Goal: Task Accomplishment & Management: Complete application form

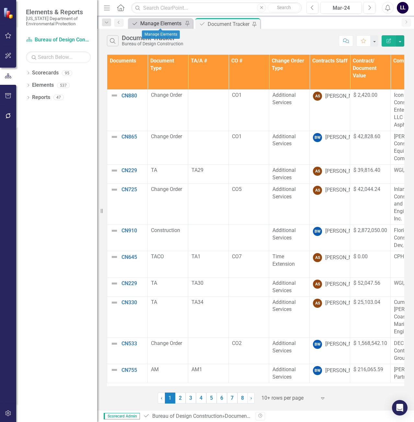
click at [168, 23] on div "Manage Elements" at bounding box center [161, 23] width 43 height 8
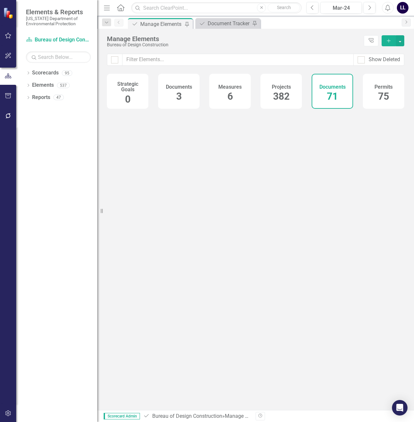
click at [385, 41] on button "Add" at bounding box center [388, 40] width 14 height 11
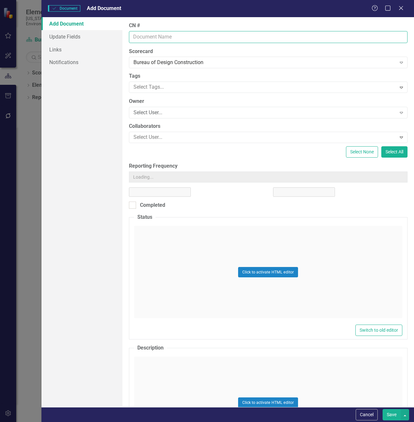
click at [181, 37] on input "CN #" at bounding box center [268, 37] width 278 height 12
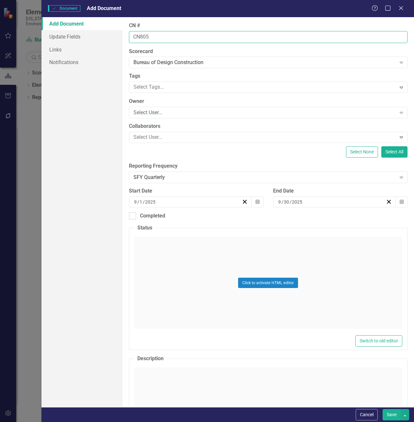
type input "CN805"
click at [382, 409] on button "Save" at bounding box center [391, 414] width 18 height 11
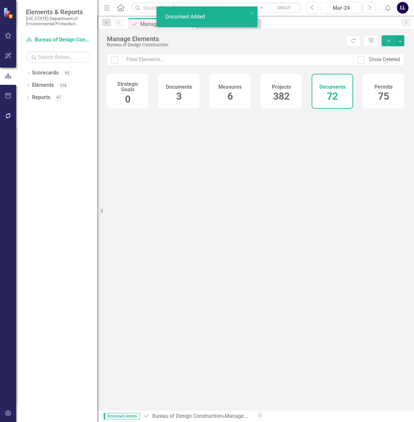
click at [387, 41] on icon "button" at bounding box center [388, 41] width 4 height 4
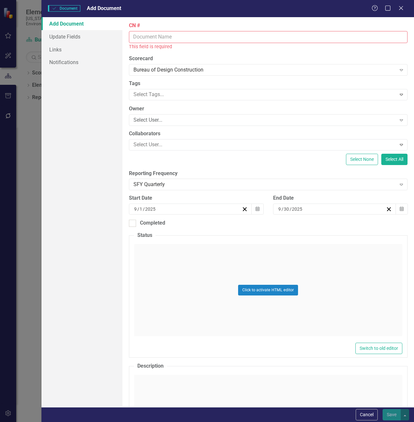
click at [173, 39] on input "CN #" at bounding box center [268, 37] width 278 height 12
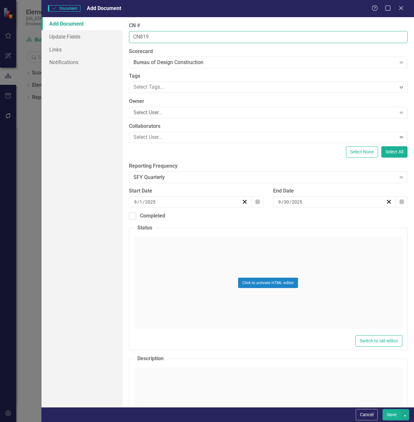
type input "CN819"
click at [382, 409] on button "Save" at bounding box center [391, 414] width 18 height 11
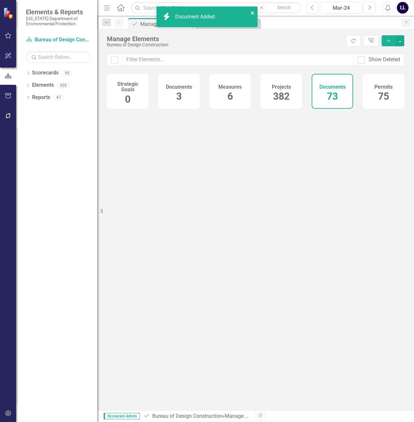
click at [253, 14] on icon "close" at bounding box center [252, 12] width 3 height 3
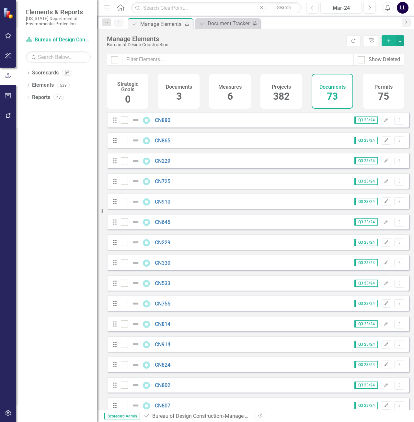
click at [223, 27] on div "Document Tracker" at bounding box center [228, 23] width 43 height 8
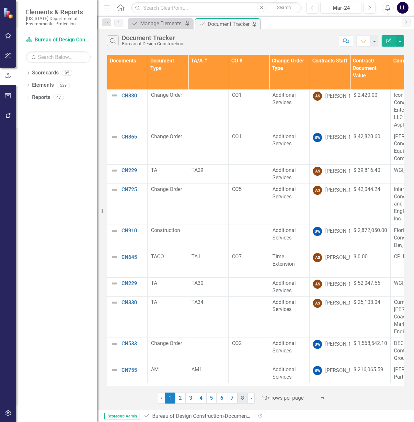
click at [242, 400] on link "8" at bounding box center [242, 398] width 10 height 11
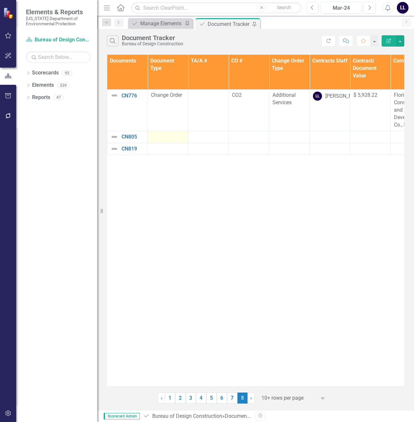
click at [162, 139] on div at bounding box center [168, 137] width 34 height 8
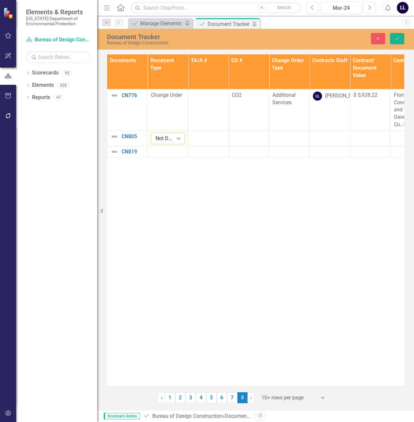
click at [171, 138] on div "Not Defined" at bounding box center [164, 138] width 18 height 7
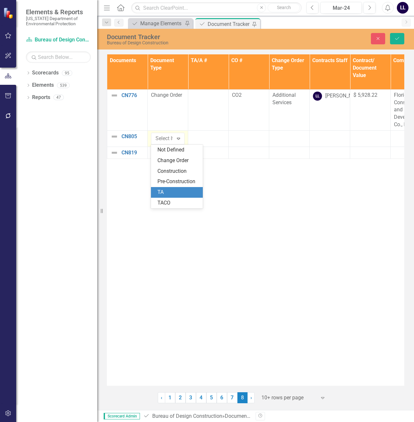
click at [176, 191] on div "TA" at bounding box center [177, 192] width 41 height 7
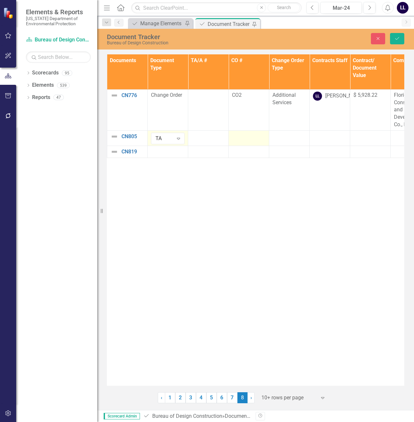
click at [243, 140] on td at bounding box center [248, 137] width 40 height 15
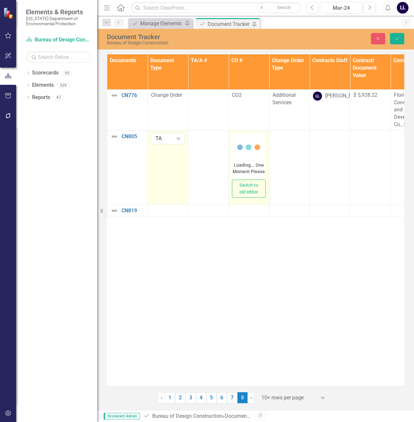
click at [241, 152] on icon at bounding box center [249, 147] width 26 height 26
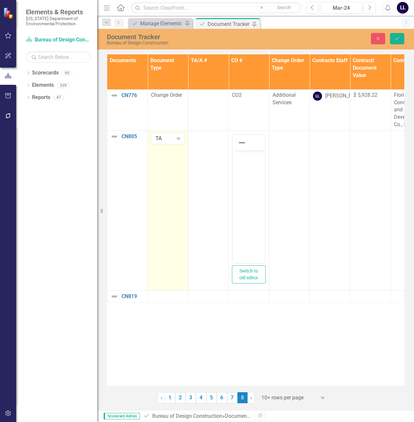
click at [247, 167] on body "Rich Text Area. Press ALT-0 for help." at bounding box center [248, 198] width 32 height 97
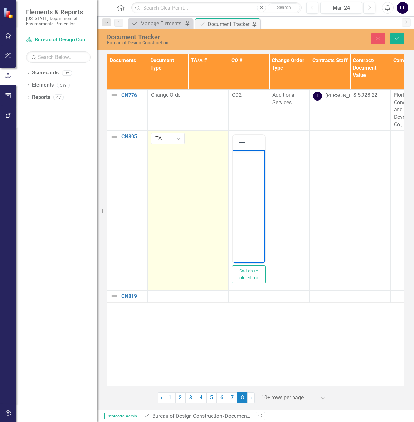
click at [214, 157] on td at bounding box center [208, 210] width 40 height 160
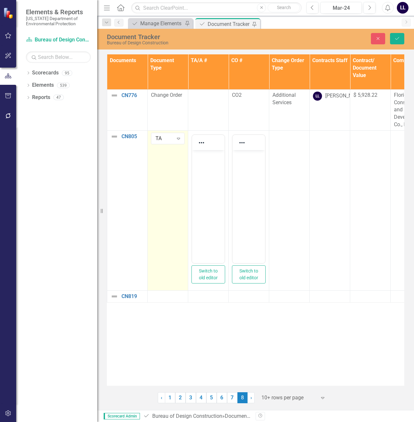
click at [208, 163] on body "Rich Text Area. Press ALT-0 for help." at bounding box center [208, 198] width 32 height 97
click at [167, 297] on div at bounding box center [168, 297] width 34 height 8
click at [166, 297] on div at bounding box center [168, 297] width 34 height 8
click at [166, 297] on div "Not Defined" at bounding box center [164, 298] width 18 height 7
click at [165, 349] on div "TA" at bounding box center [177, 352] width 41 height 7
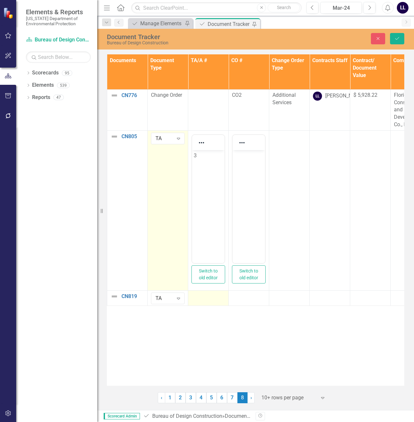
click at [205, 302] on td at bounding box center [208, 297] width 40 height 15
click at [206, 301] on td at bounding box center [208, 297] width 40 height 15
click at [204, 321] on body "Rich Text Area. Press ALT-0 for help." at bounding box center [208, 358] width 32 height 97
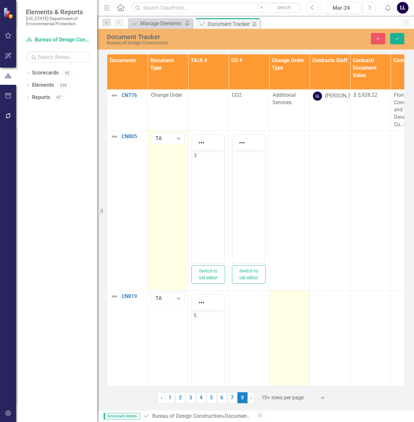
click at [296, 305] on td at bounding box center [289, 370] width 40 height 160
click at [293, 300] on div "Not Defined" at bounding box center [286, 298] width 18 height 7
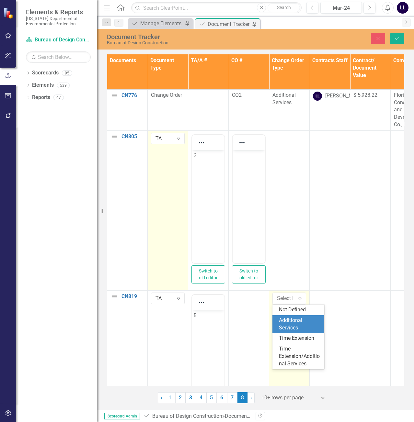
click at [293, 323] on div "Additional Services" at bounding box center [299, 324] width 41 height 15
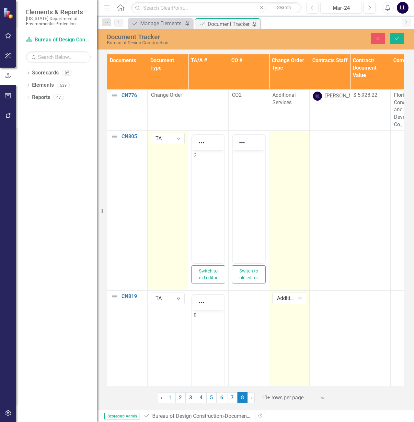
click at [303, 150] on td at bounding box center [289, 210] width 40 height 160
click at [296, 139] on div at bounding box center [289, 137] width 34 height 8
click at [290, 140] on div "Not Defined" at bounding box center [286, 138] width 18 height 7
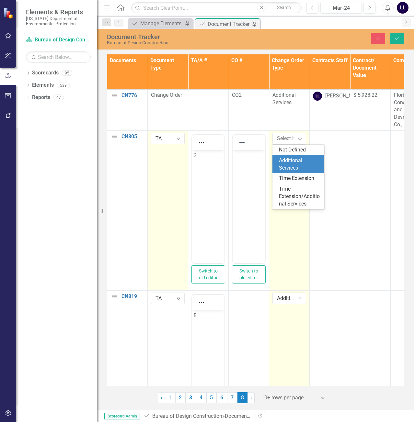
click at [290, 161] on div "Additional Services" at bounding box center [299, 164] width 41 height 15
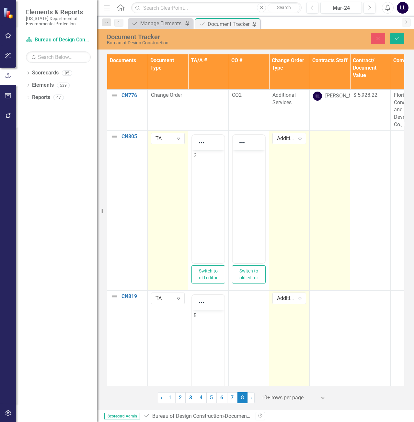
click at [332, 146] on td at bounding box center [329, 210] width 40 height 160
click at [330, 140] on div "Not Defined" at bounding box center [326, 138] width 18 height 7
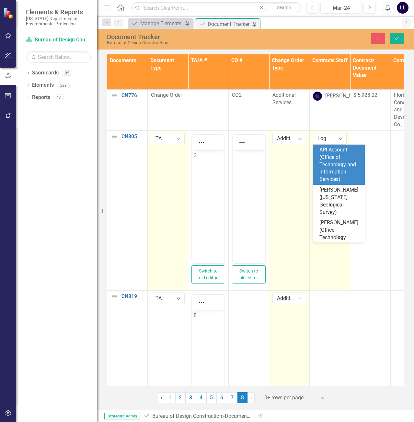
type input "Loga"
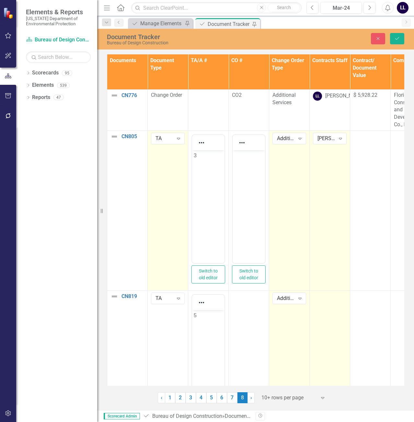
click at [323, 303] on td at bounding box center [329, 370] width 40 height 160
click at [325, 298] on div "Not Defined" at bounding box center [326, 298] width 18 height 7
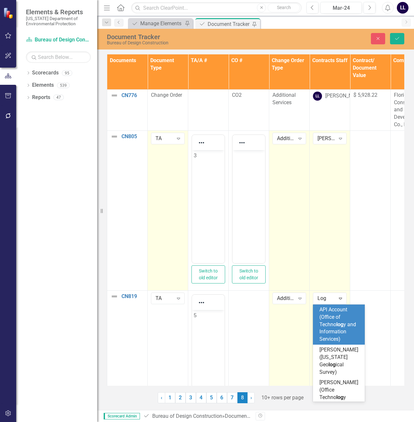
type input "Loga"
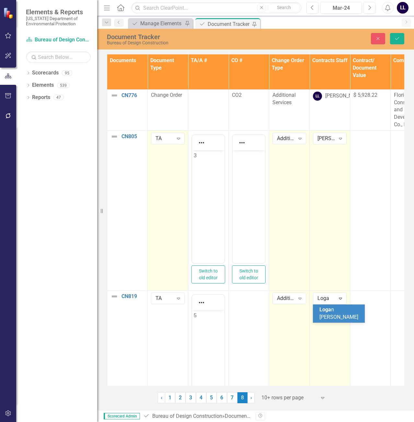
click at [327, 308] on span "Loga" at bounding box center [325, 309] width 12 height 6
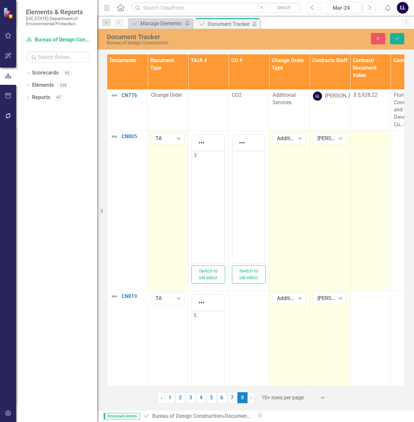
click at [366, 150] on td at bounding box center [370, 210] width 40 height 160
click at [367, 140] on div at bounding box center [370, 137] width 34 height 8
click at [366, 138] on input "number" at bounding box center [370, 139] width 34 height 12
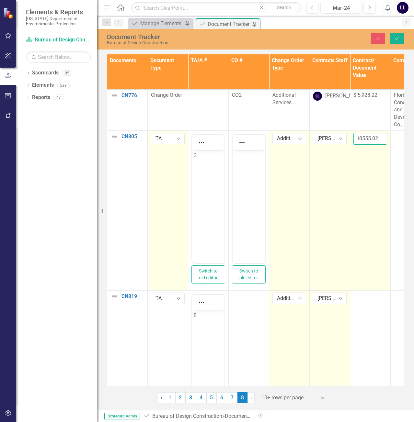
type input "98555.02"
click button "Save" at bounding box center [397, 38] width 14 height 11
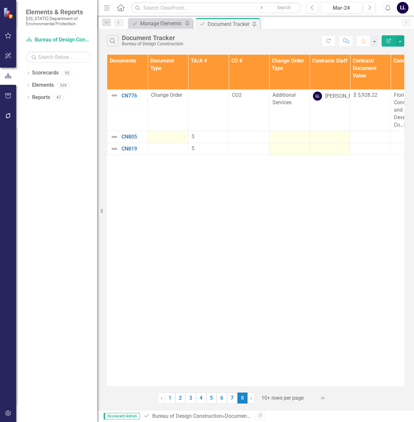
click at [355, 193] on div "Documents Document Type TA/A # CO # Change Order Type Contracts Staff Contract/…" at bounding box center [255, 220] width 297 height 331
click at [232, 398] on link "7" at bounding box center [232, 398] width 10 height 11
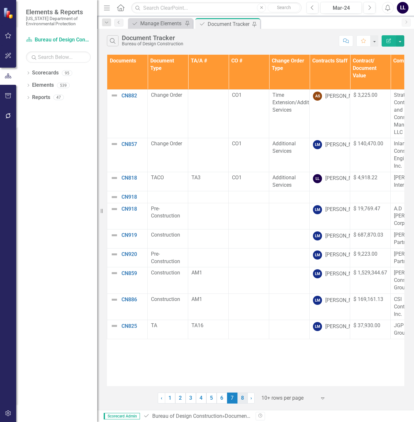
click at [242, 398] on link "8" at bounding box center [242, 398] width 10 height 11
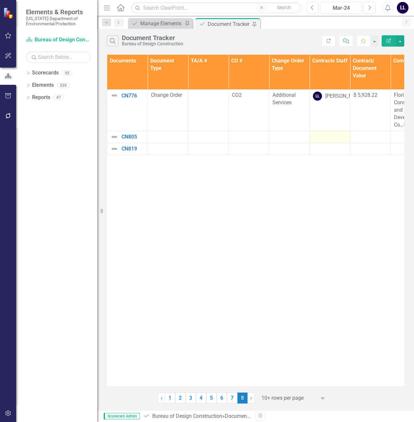
click at [322, 139] on div at bounding box center [330, 137] width 34 height 8
click at [168, 138] on div at bounding box center [168, 137] width 34 height 8
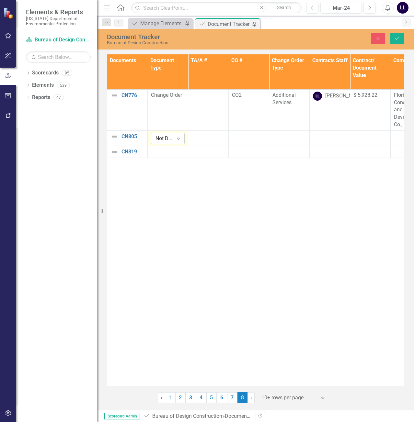
click at [174, 139] on div "Expand" at bounding box center [179, 138] width 12 height 10
click at [171, 190] on div "TA" at bounding box center [177, 192] width 41 height 7
click at [168, 149] on div at bounding box center [168, 152] width 34 height 8
click at [212, 139] on div at bounding box center [208, 137] width 34 height 8
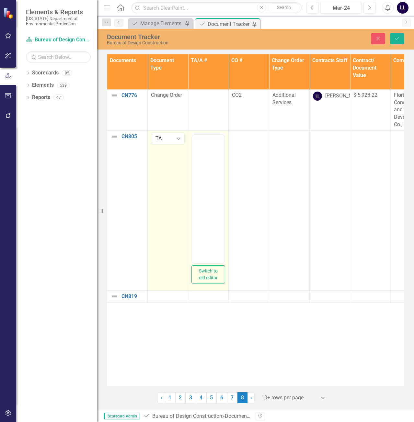
scroll to position [0, 0]
click at [208, 162] on body "Rich Text Area. Press ALT-0 for help." at bounding box center [208, 198] width 32 height 97
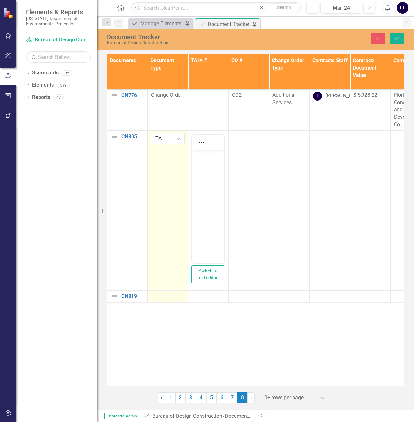
click at [172, 299] on div at bounding box center [168, 297] width 34 height 8
click at [162, 297] on div "Not Defined" at bounding box center [164, 298] width 18 height 7
click at [166, 351] on div "TA" at bounding box center [177, 352] width 41 height 7
click at [211, 298] on div at bounding box center [208, 297] width 34 height 8
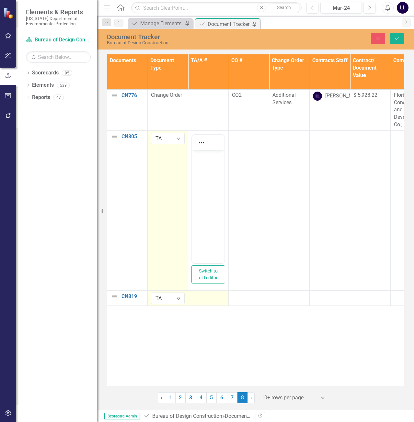
click at [211, 298] on div at bounding box center [208, 297] width 34 height 8
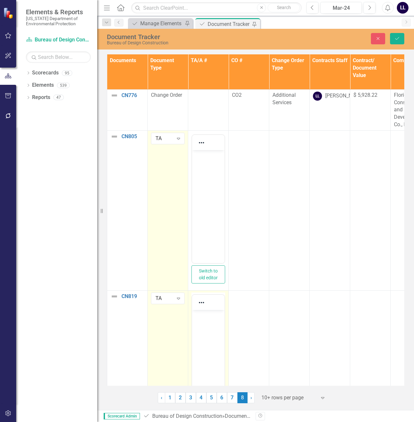
click at [204, 318] on p "Rich Text Area. Press ALT-0 for help." at bounding box center [208, 315] width 29 height 8
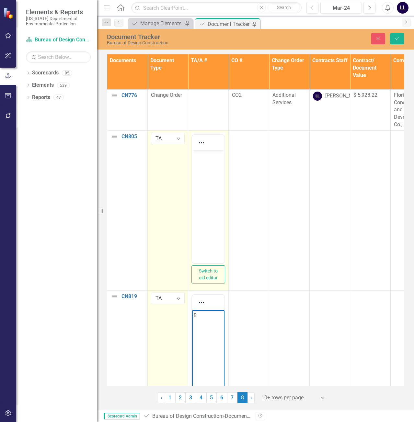
click at [206, 166] on body "Rich Text Area. Press ALT-0 for help." at bounding box center [208, 198] width 32 height 97
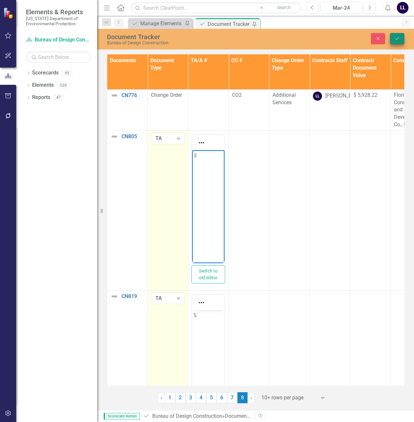
click at [396, 39] on icon "Save" at bounding box center [397, 38] width 6 height 5
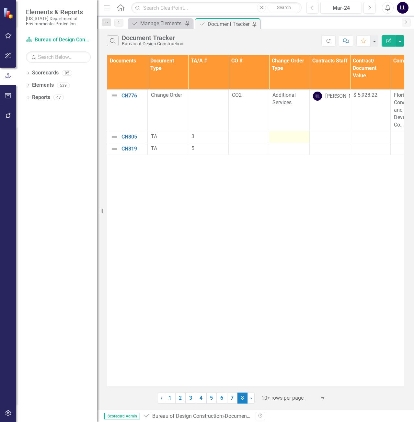
click at [281, 135] on div at bounding box center [289, 137] width 34 height 8
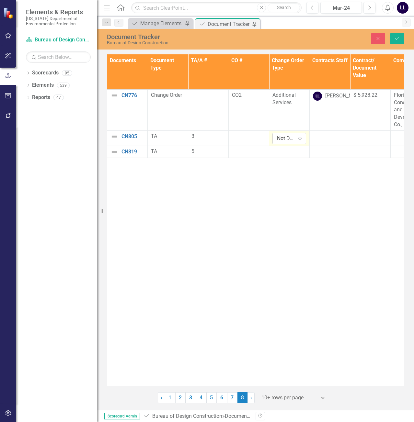
click at [287, 137] on div "Not Defined" at bounding box center [286, 138] width 18 height 7
click at [289, 163] on div "Additional Services" at bounding box center [299, 164] width 41 height 15
click at [287, 149] on div at bounding box center [289, 152] width 34 height 8
click at [286, 156] on div "Not Defined" at bounding box center [286, 153] width 18 height 7
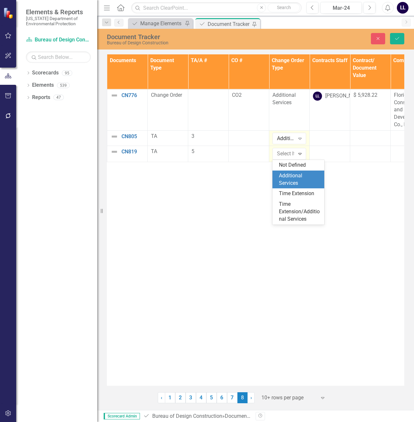
click at [287, 176] on div "Additional Services" at bounding box center [299, 179] width 41 height 15
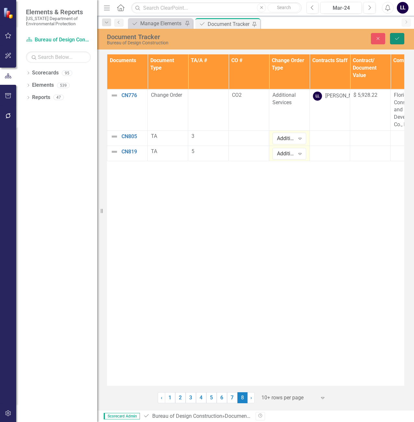
click at [396, 33] on button "Save" at bounding box center [397, 38] width 14 height 11
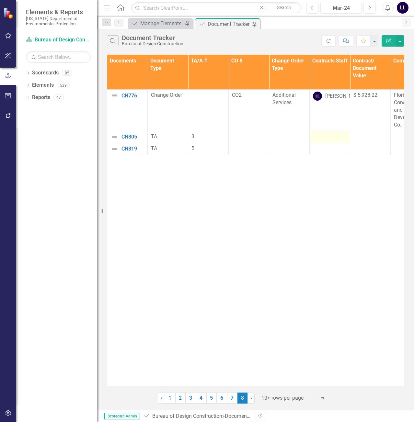
click at [327, 135] on div at bounding box center [330, 137] width 34 height 8
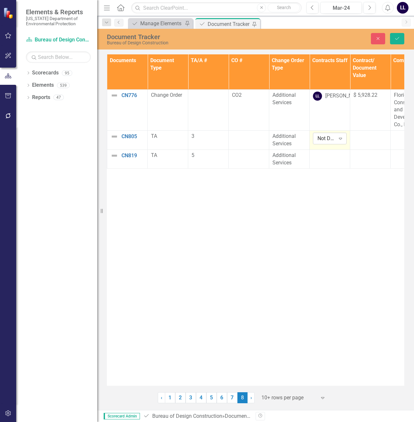
click at [326, 139] on div "Not Defined" at bounding box center [326, 138] width 18 height 7
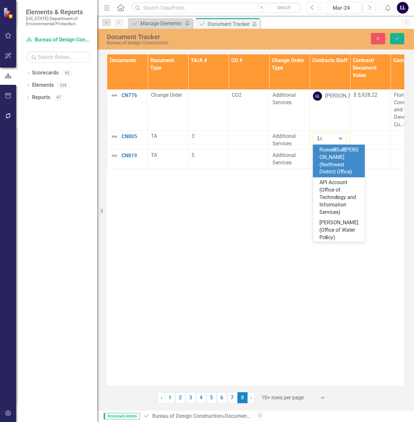
type input "[PERSON_NAME]"
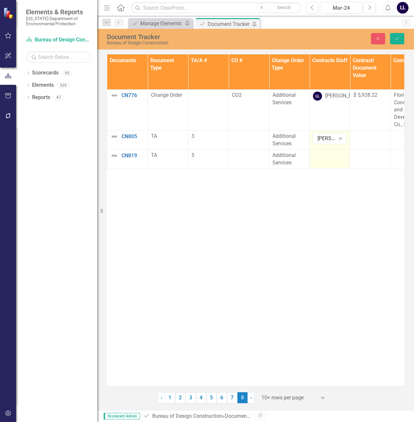
click at [327, 160] on td at bounding box center [329, 159] width 40 height 19
click at [330, 162] on div "Not Defined Expand" at bounding box center [330, 158] width 34 height 12
type input "[PERSON_NAME]"
click at [397, 39] on icon "submit" at bounding box center [397, 38] width 4 height 3
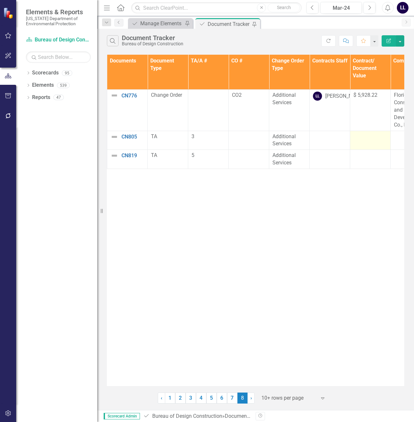
click at [367, 139] on div at bounding box center [370, 137] width 34 height 8
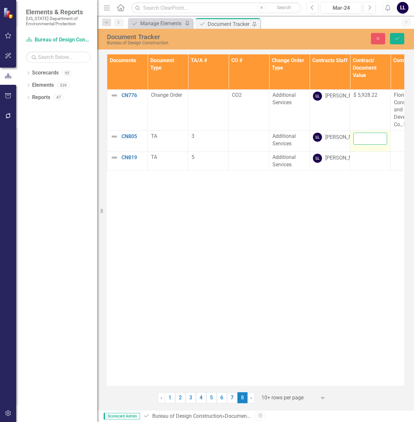
click at [362, 139] on input "number" at bounding box center [370, 139] width 34 height 12
type input "146596.71"
click at [396, 39] on icon "Save" at bounding box center [397, 38] width 6 height 5
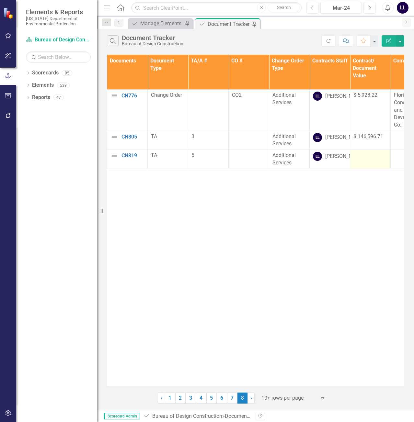
click at [366, 160] on div at bounding box center [370, 156] width 34 height 8
click at [365, 160] on div at bounding box center [370, 156] width 34 height 8
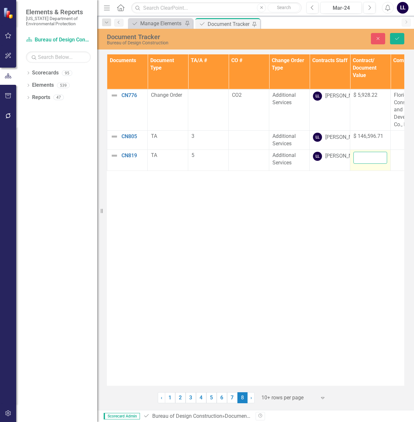
click at [363, 164] on input "number" at bounding box center [370, 158] width 34 height 12
type input "98555.02"
click at [398, 42] on button "Save" at bounding box center [397, 38] width 14 height 11
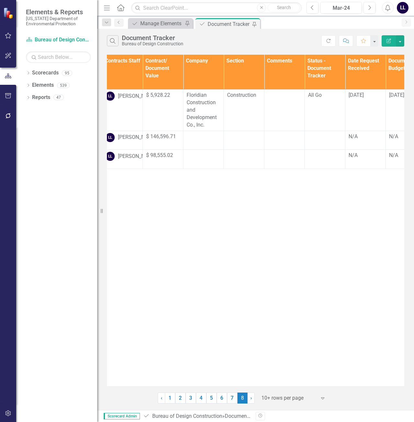
scroll to position [0, 212]
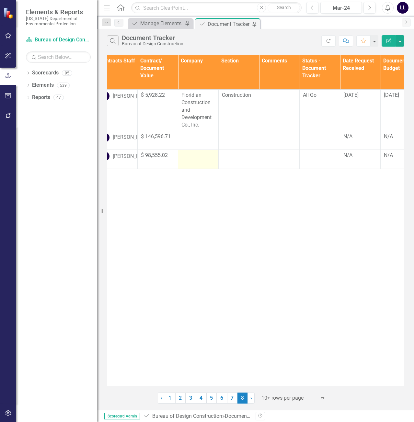
click at [195, 169] on td at bounding box center [198, 159] width 40 height 19
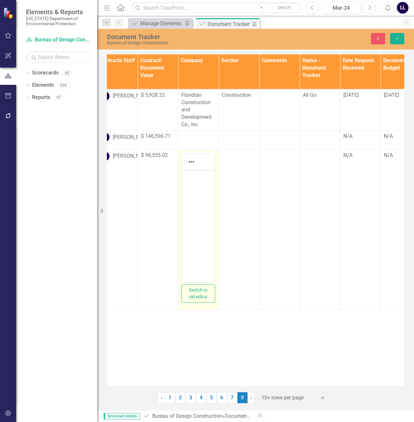
scroll to position [0, 0]
click at [193, 181] on body "Rich Text Area. Press ALT-0 for help." at bounding box center [198, 217] width 32 height 97
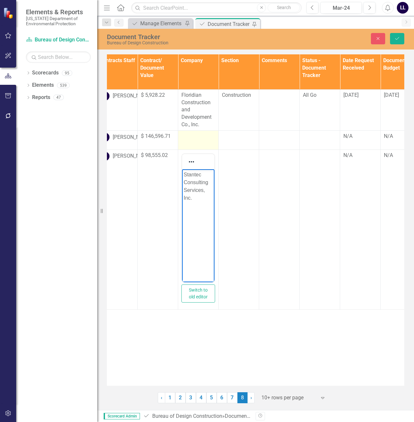
click at [193, 147] on td at bounding box center [198, 139] width 40 height 19
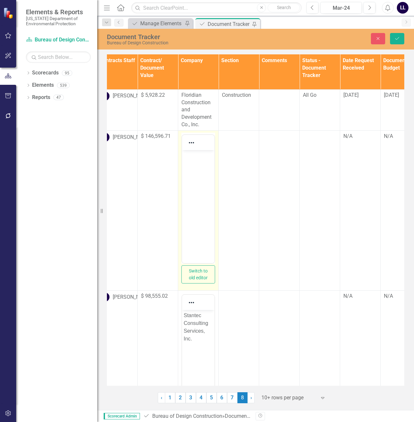
click at [195, 158] on p "Rich Text Area. Press ALT-0 for help." at bounding box center [198, 155] width 29 height 8
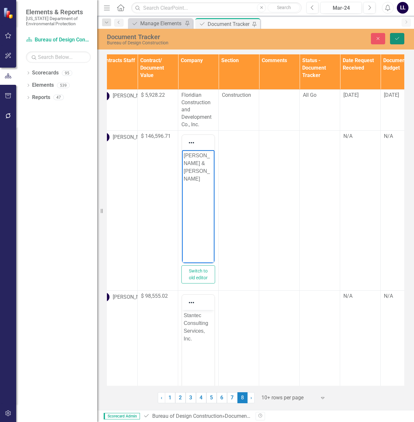
click at [400, 40] on button "Save" at bounding box center [397, 38] width 14 height 11
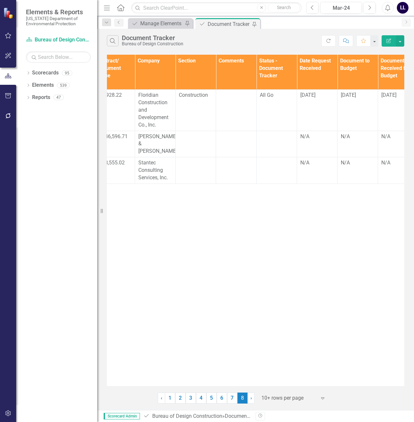
scroll to position [0, 249]
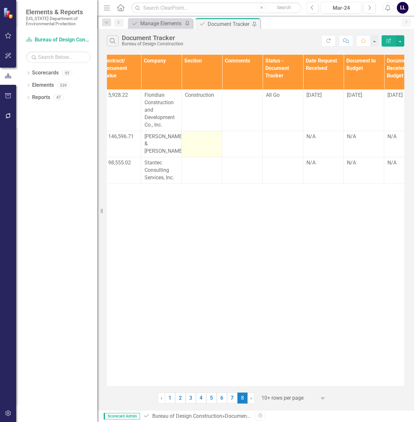
click at [201, 146] on td at bounding box center [202, 144] width 40 height 27
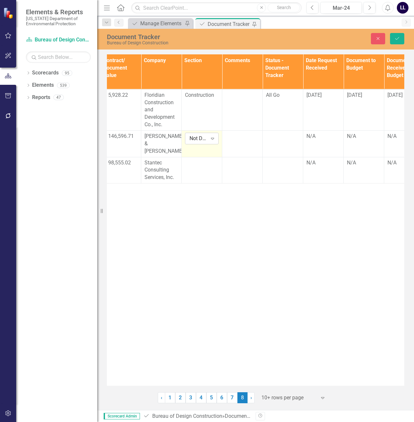
click at [203, 140] on div "Not Defined" at bounding box center [198, 138] width 18 height 7
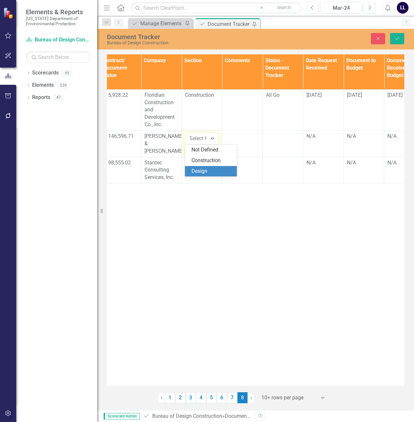
click at [204, 170] on div "Design" at bounding box center [211, 171] width 41 height 7
click at [203, 163] on div at bounding box center [202, 163] width 34 height 8
click at [200, 169] on div "Not Defined Expand" at bounding box center [202, 165] width 34 height 12
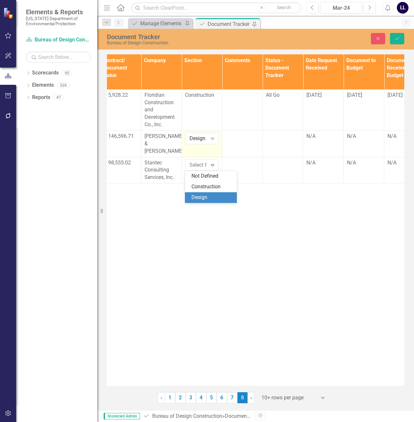
click at [198, 196] on div "Design" at bounding box center [211, 197] width 41 height 7
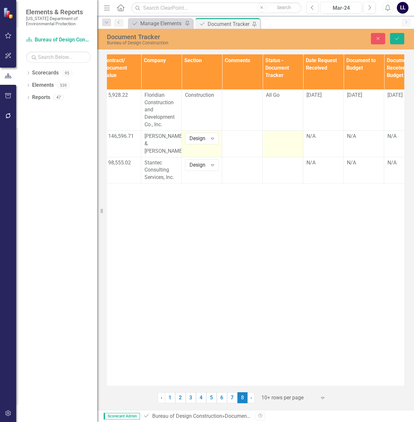
click at [275, 143] on td at bounding box center [282, 143] width 40 height 27
click at [280, 140] on div "Not Defined" at bounding box center [279, 138] width 18 height 7
click at [285, 160] on div "All Go" at bounding box center [292, 160] width 41 height 7
click at [276, 163] on div at bounding box center [283, 163] width 34 height 8
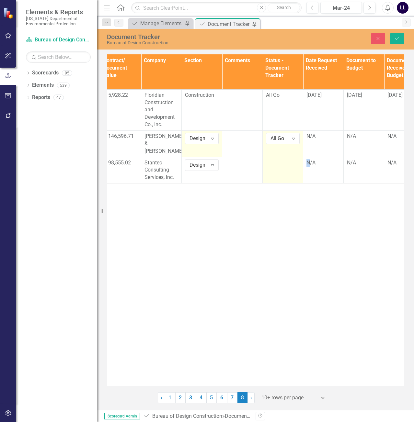
click at [276, 163] on div at bounding box center [283, 163] width 34 height 8
click at [275, 167] on div "Not Defined" at bounding box center [279, 164] width 18 height 7
click at [279, 184] on div "All Go" at bounding box center [292, 186] width 41 height 7
click at [399, 39] on icon "Save" at bounding box center [397, 38] width 6 height 5
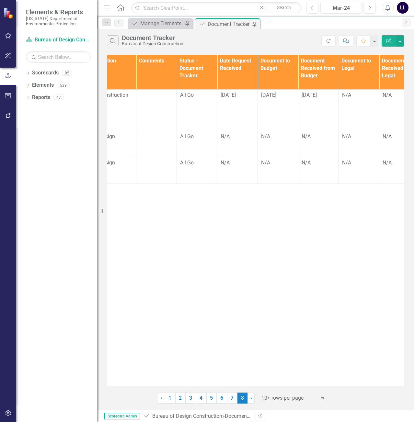
scroll to position [0, 333]
click at [235, 140] on div "N/A" at bounding box center [239, 137] width 34 height 8
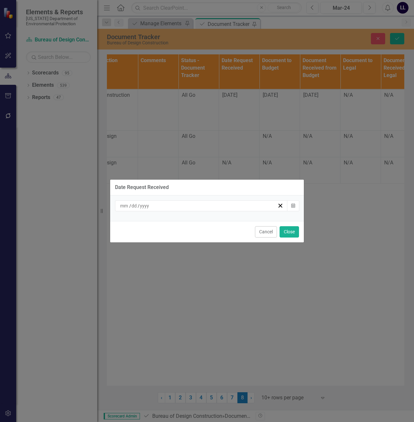
click at [238, 206] on div "/ /" at bounding box center [198, 206] width 158 height 6
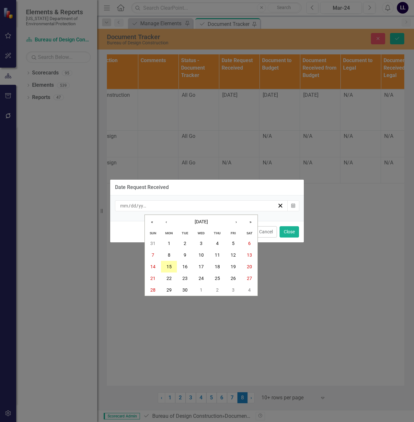
click at [166, 268] on abbr "15" at bounding box center [168, 266] width 5 height 5
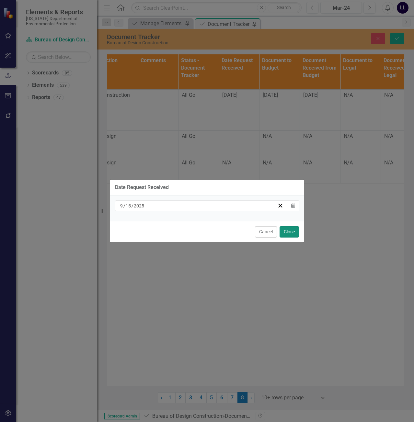
click at [290, 231] on button "Close" at bounding box center [288, 231] width 19 height 11
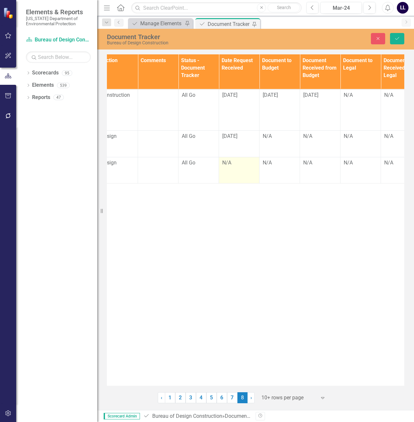
click at [231, 171] on td "N/A" at bounding box center [239, 170] width 40 height 27
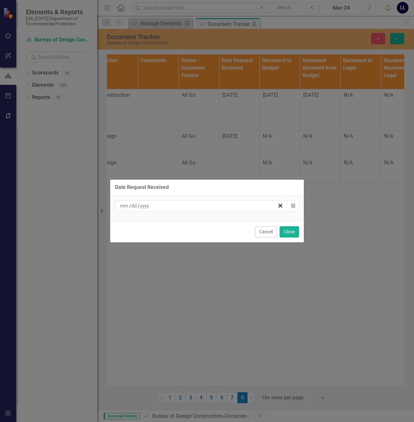
click at [217, 205] on div "/ /" at bounding box center [198, 206] width 158 height 6
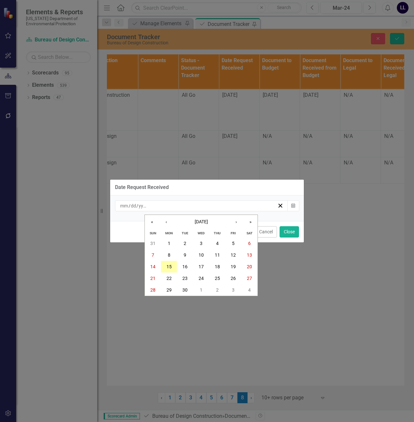
click at [169, 270] on button "15" at bounding box center [169, 267] width 16 height 12
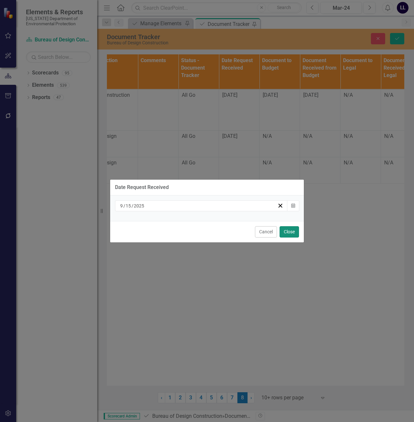
click at [289, 230] on button "Close" at bounding box center [288, 231] width 19 height 11
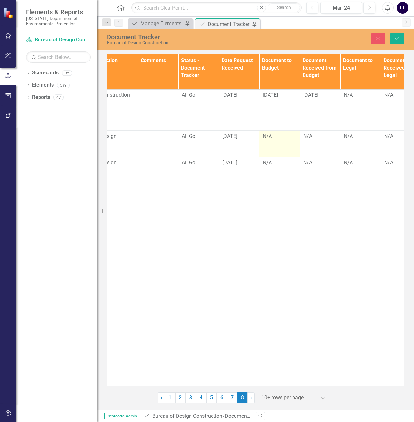
click at [275, 140] on div "N/A" at bounding box center [279, 136] width 34 height 7
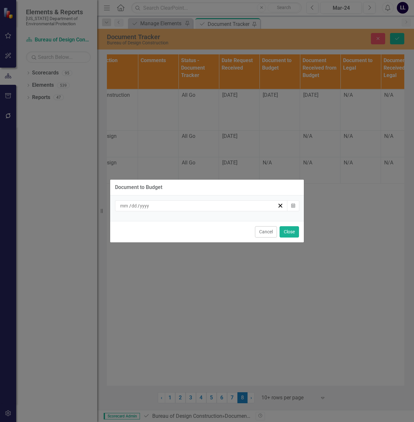
click at [186, 207] on div "/ /" at bounding box center [198, 206] width 158 height 6
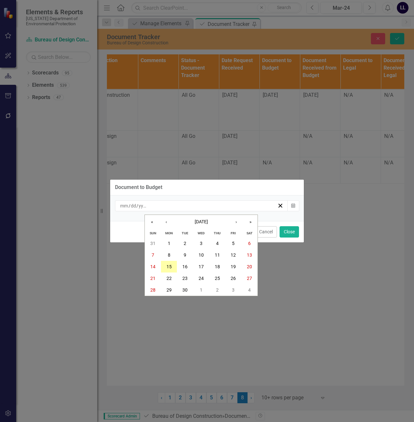
click at [170, 266] on abbr "15" at bounding box center [168, 266] width 5 height 5
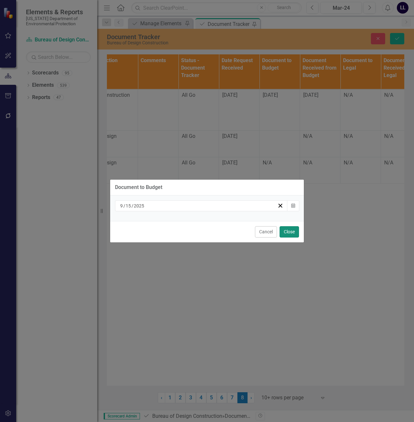
click at [293, 228] on button "Close" at bounding box center [288, 231] width 19 height 11
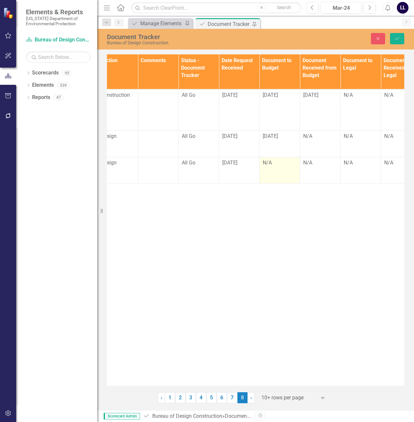
click at [276, 166] on div "N/A" at bounding box center [279, 162] width 34 height 7
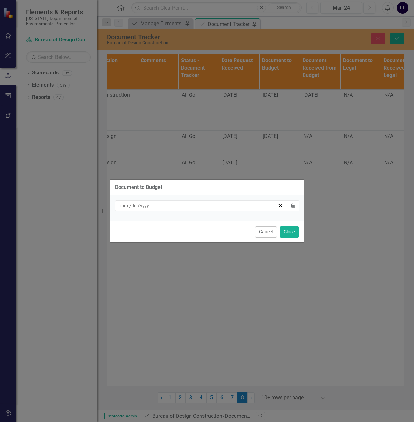
click at [166, 204] on div "/ /" at bounding box center [198, 206] width 158 height 6
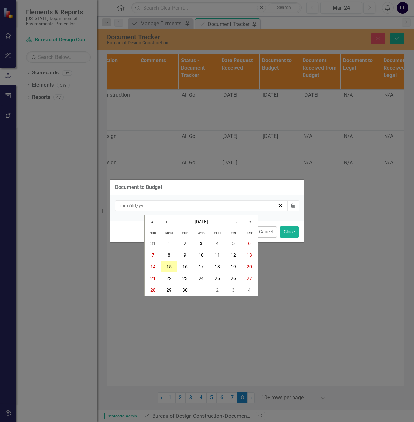
click at [173, 270] on button "15" at bounding box center [169, 267] width 16 height 12
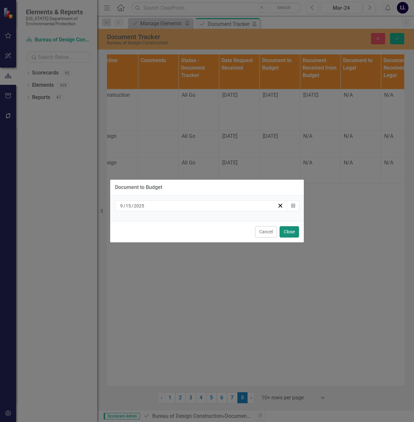
click at [292, 233] on button "Close" at bounding box center [288, 231] width 19 height 11
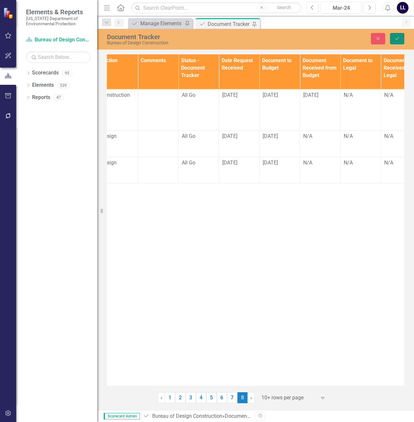
click at [395, 38] on icon "Save" at bounding box center [397, 38] width 6 height 5
